Goal: Check status

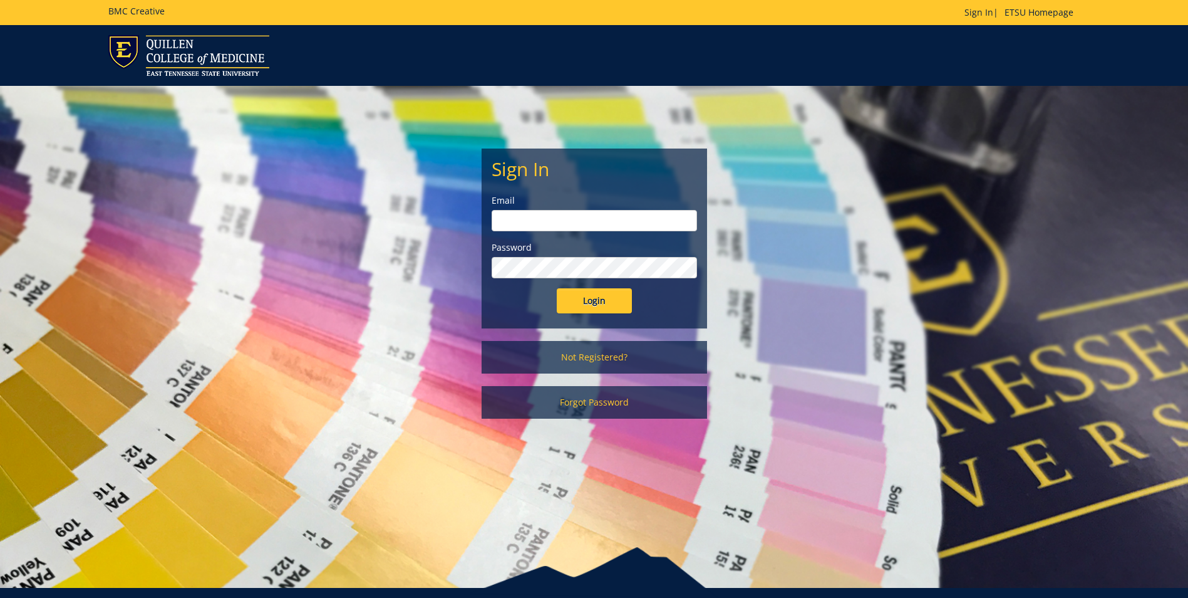
type input "[EMAIL_ADDRESS][DOMAIN_NAME]"
click at [589, 301] on input "Login" at bounding box center [594, 300] width 75 height 25
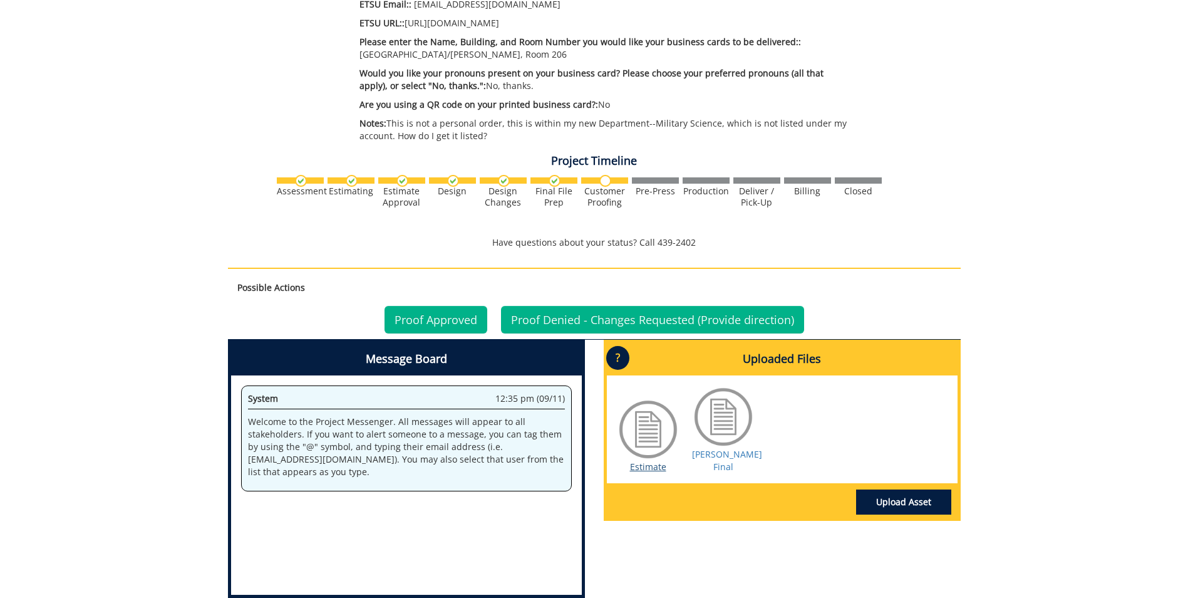
scroll to position [689, 0]
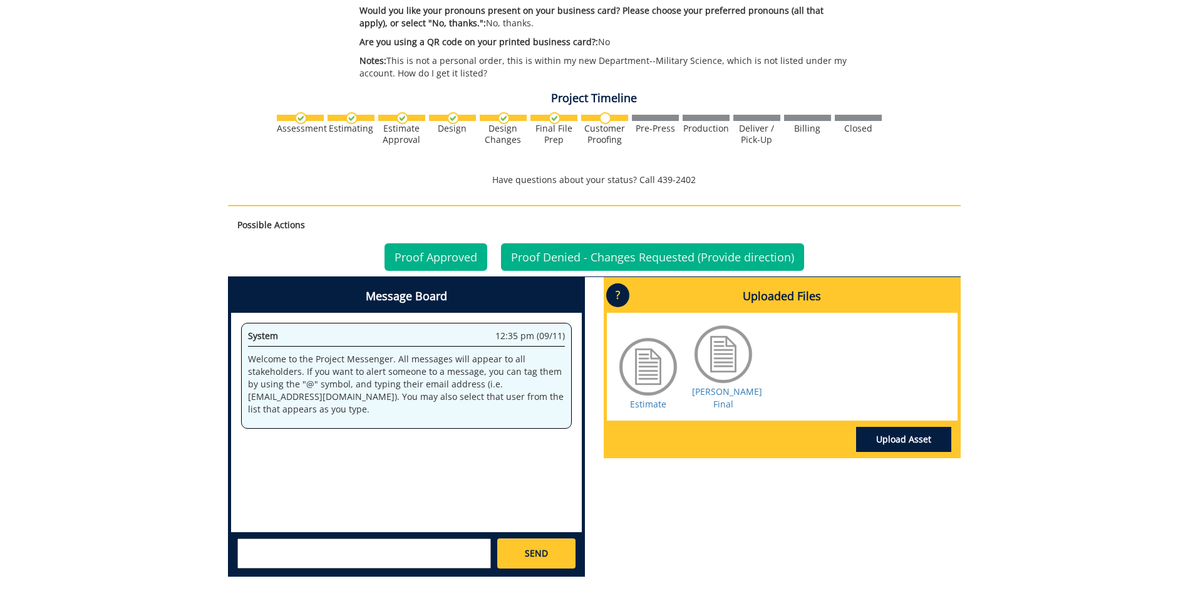
click at [648, 360] on div at bounding box center [648, 366] width 63 height 63
click at [634, 398] on link "Estimate" at bounding box center [648, 404] width 36 height 12
click at [722, 391] on link "[PERSON_NAME] Final" at bounding box center [727, 397] width 70 height 24
click at [435, 259] on link "Proof Approved" at bounding box center [436, 257] width 103 height 28
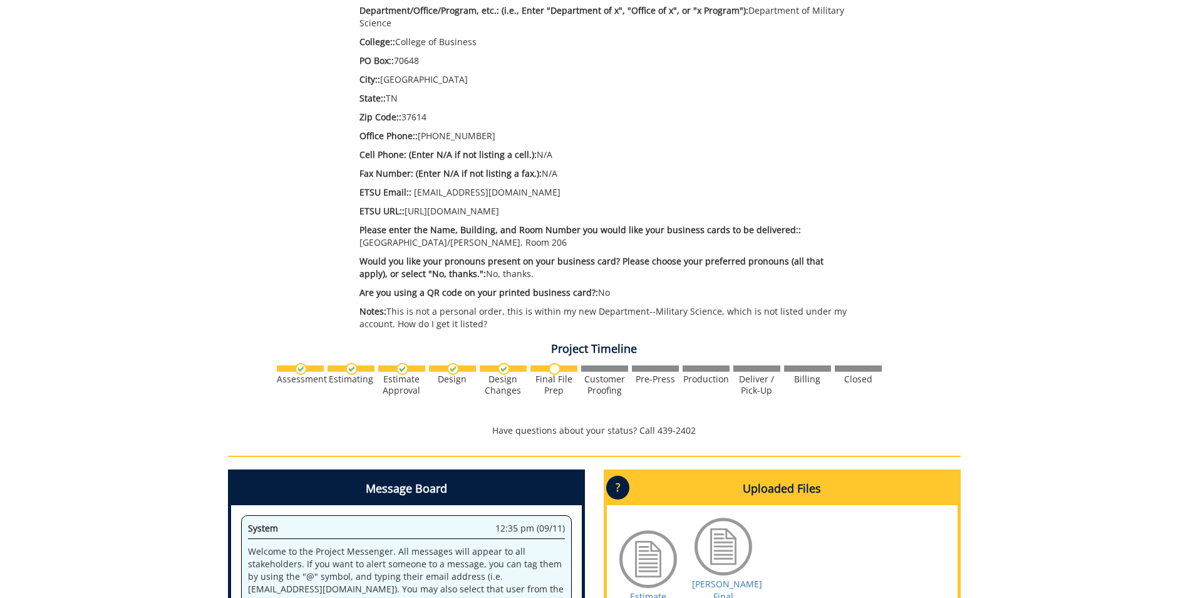
scroll to position [689, 0]
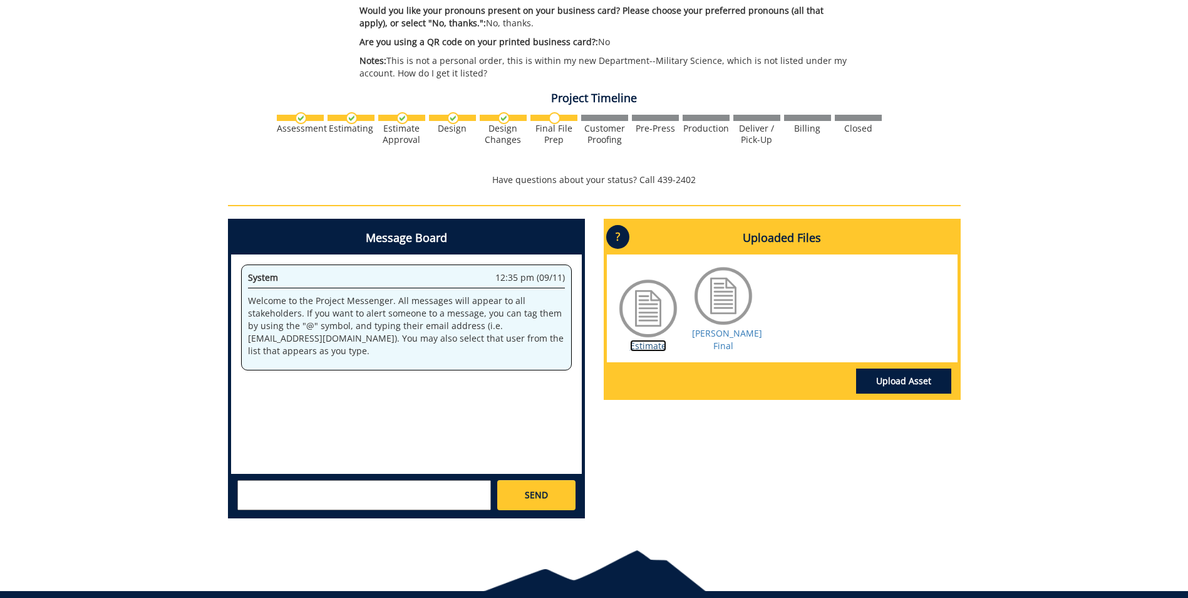
click at [642, 340] on link "Estimate" at bounding box center [648, 346] width 36 height 12
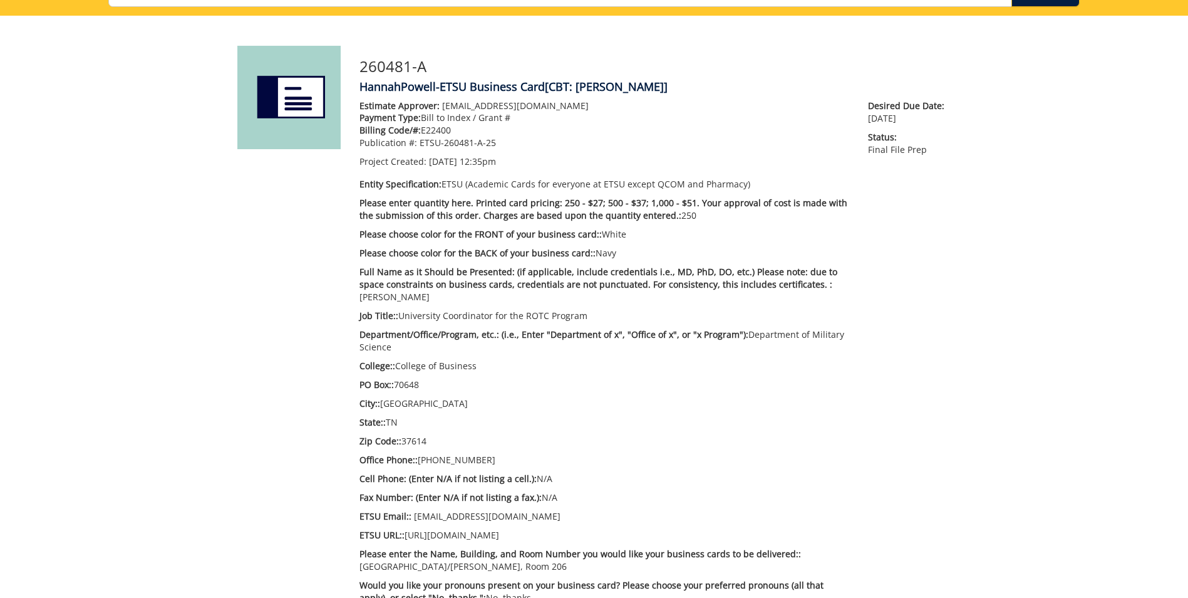
scroll to position [0, 0]
